Goal: Subscribe to service/newsletter

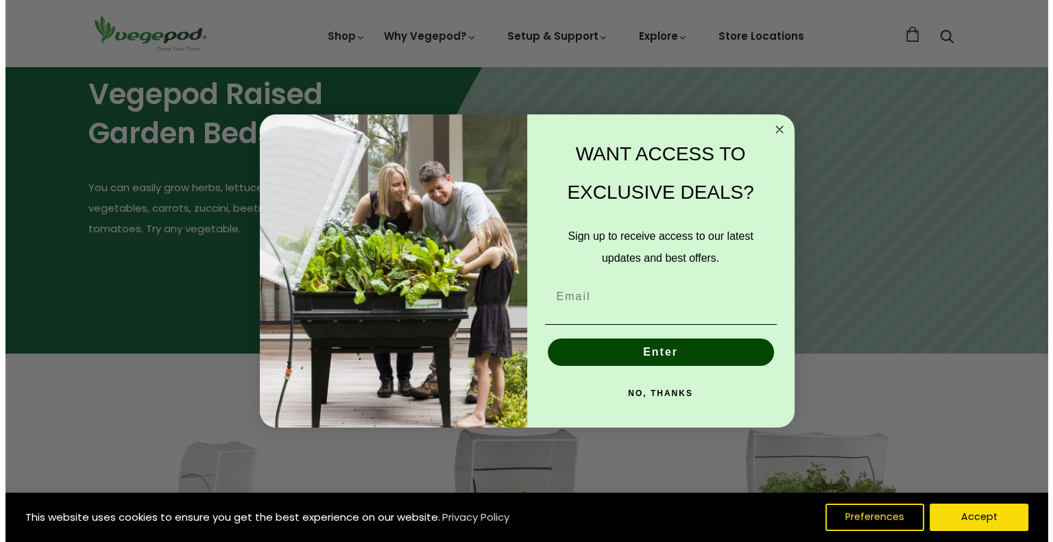
scroll to position [139, 0]
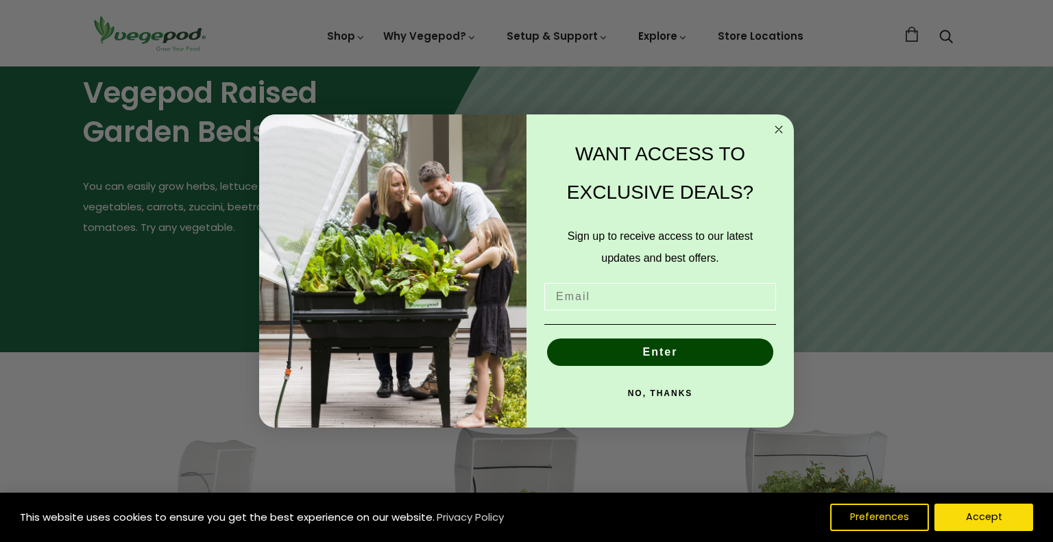
click at [586, 296] on input "Email" at bounding box center [660, 296] width 232 height 27
type input "iwickes@hotmail.co.uk"
click at [648, 348] on button "Enter" at bounding box center [660, 352] width 226 height 27
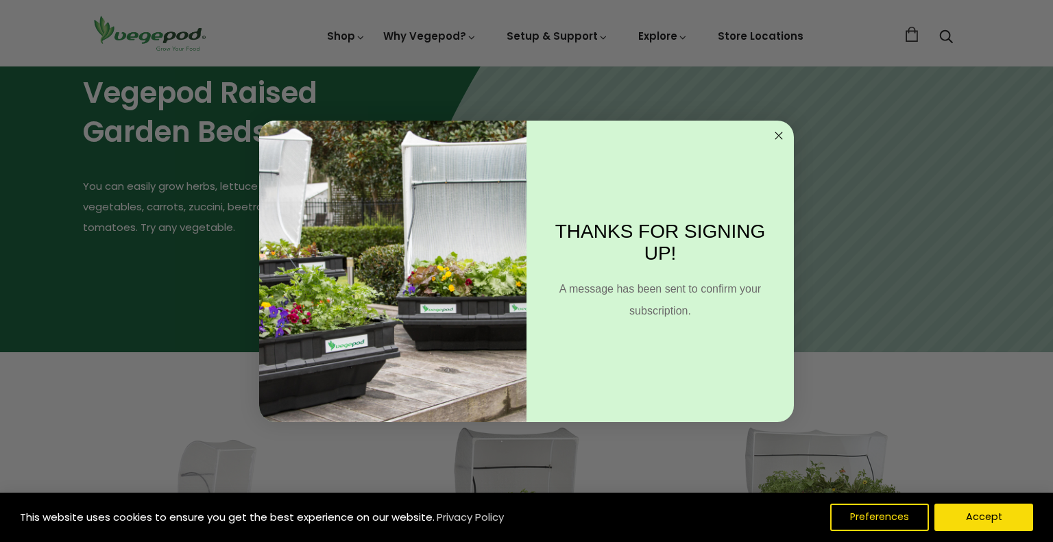
click at [778, 131] on circle "Close dialog" at bounding box center [779, 136] width 16 height 16
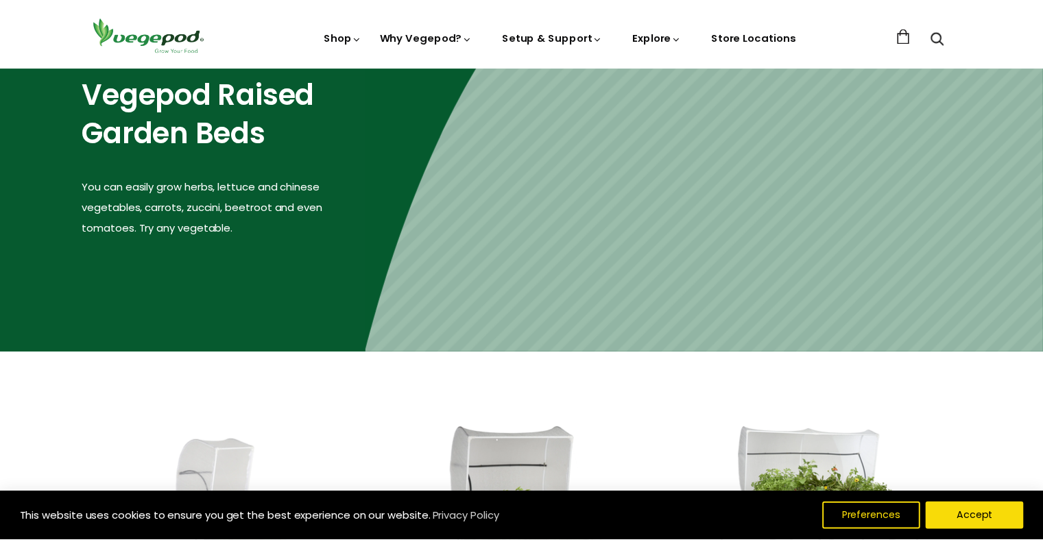
scroll to position [137, 0]
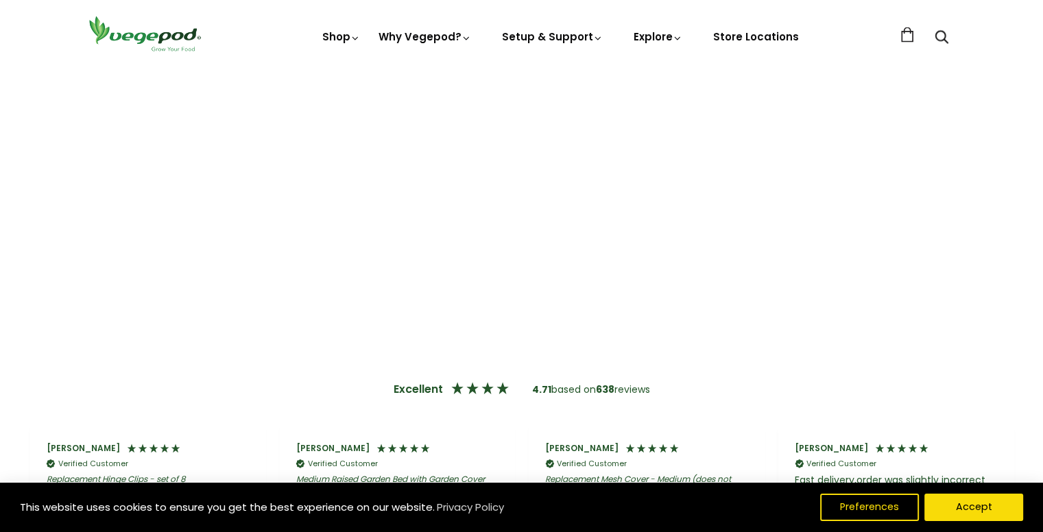
scroll to position [2537, 0]
